Goal: Navigation & Orientation: Find specific page/section

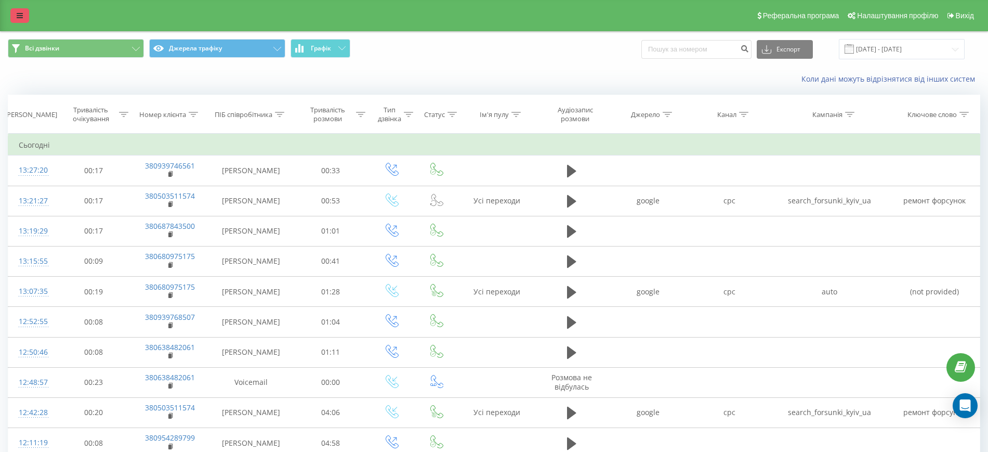
click at [21, 21] on link at bounding box center [19, 15] width 19 height 15
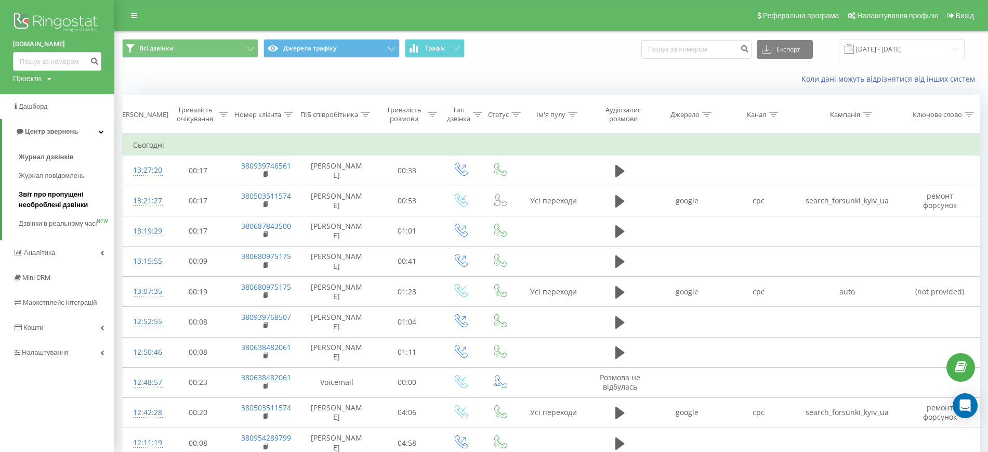
click at [61, 202] on span "Звіт про пропущені необроблені дзвінки" at bounding box center [64, 199] width 90 height 21
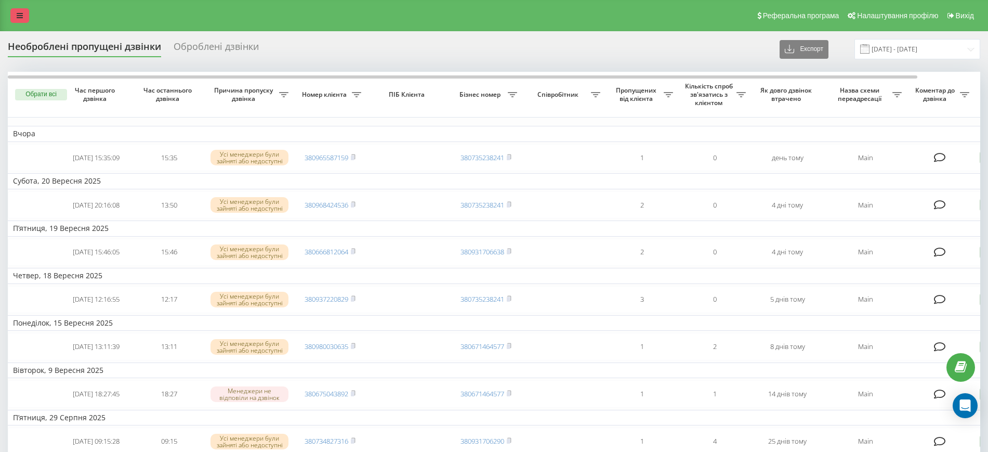
click at [11, 17] on link at bounding box center [19, 15] width 19 height 15
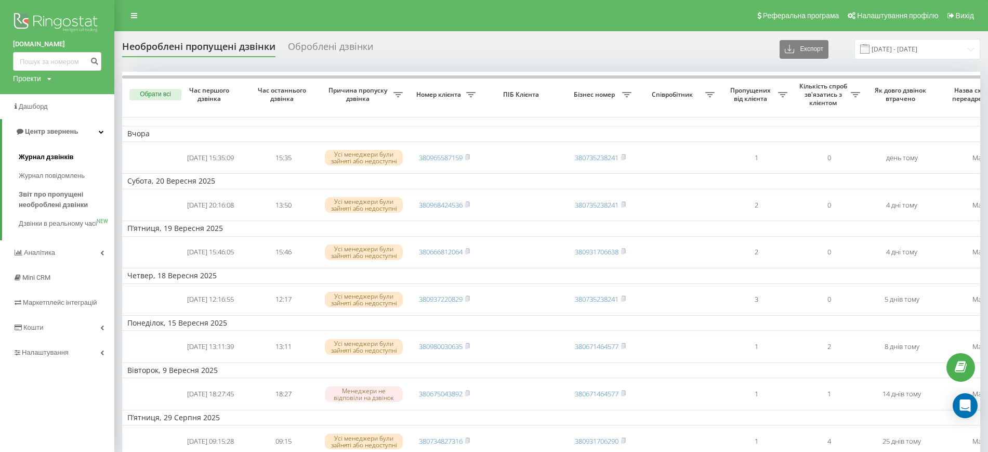
click at [35, 161] on span "Журнал дзвінків" at bounding box center [46, 157] width 55 height 10
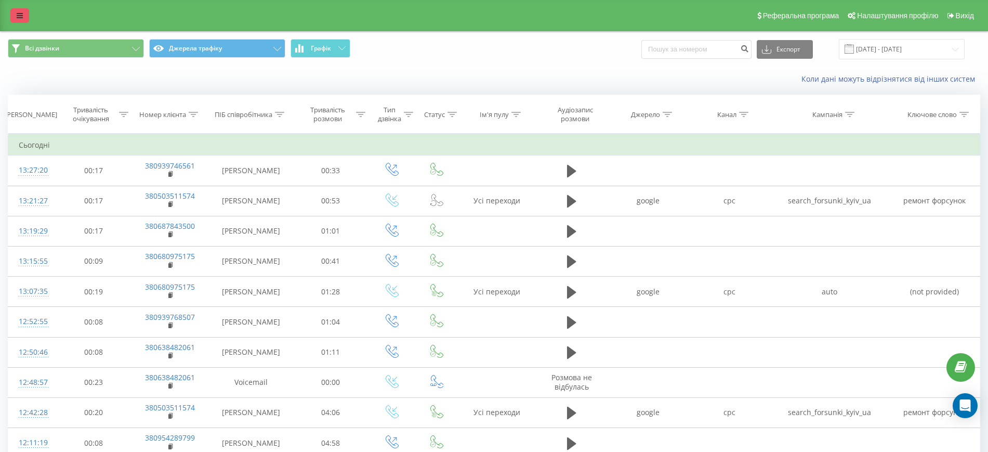
click at [21, 16] on icon at bounding box center [20, 15] width 6 height 7
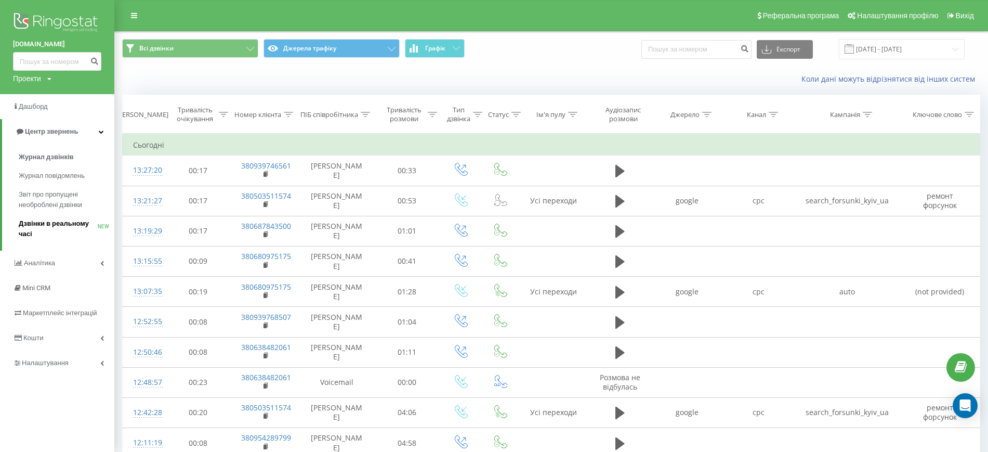
click at [21, 225] on span "Дзвінки в реальному часі" at bounding box center [58, 228] width 79 height 21
click at [40, 231] on span "Дзвінки в реальному часі" at bounding box center [58, 228] width 79 height 21
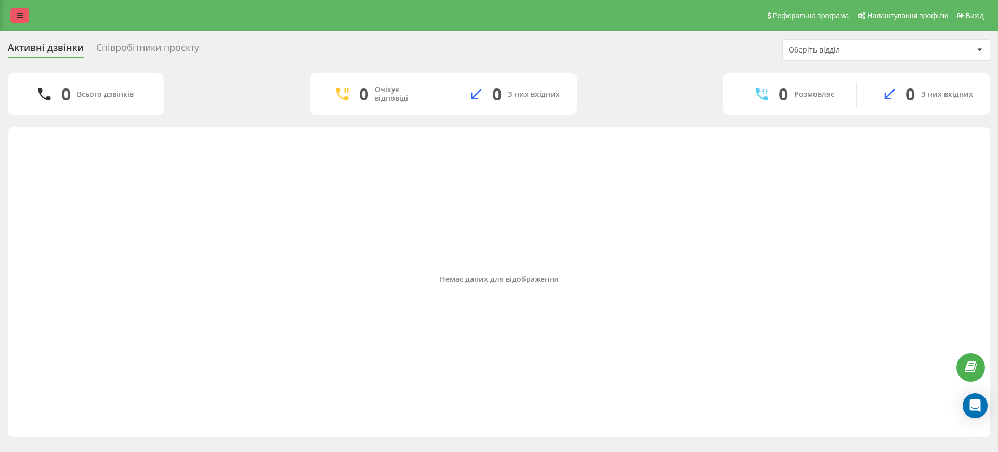
click at [17, 22] on link at bounding box center [19, 15] width 19 height 15
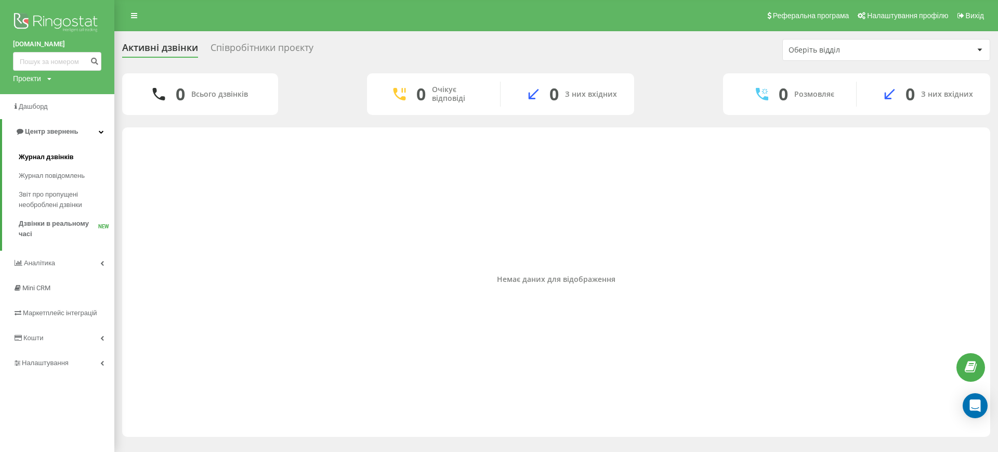
click at [44, 156] on span "Журнал дзвінків" at bounding box center [46, 157] width 55 height 10
